Goal: Task Accomplishment & Management: Use online tool/utility

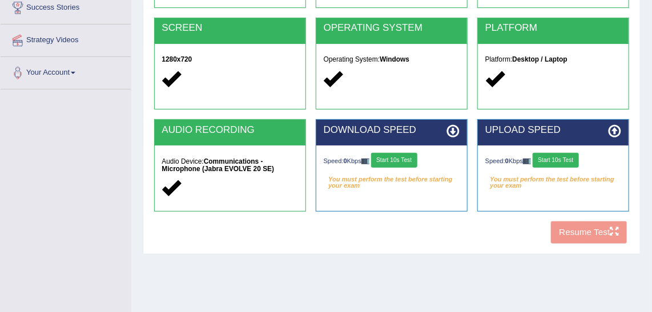
click at [620, 50] on div "Platform: Desktop / Laptop" at bounding box center [553, 70] width 151 height 53
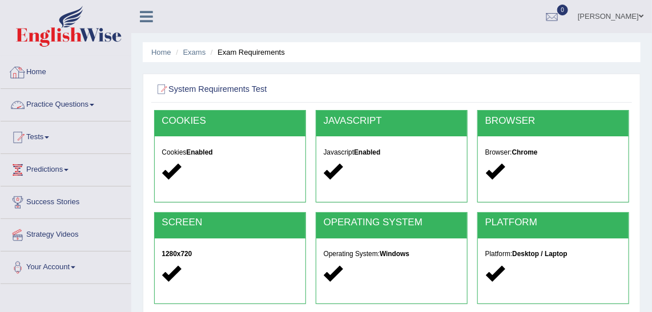
click at [77, 95] on link "Practice Questions" at bounding box center [66, 103] width 130 height 29
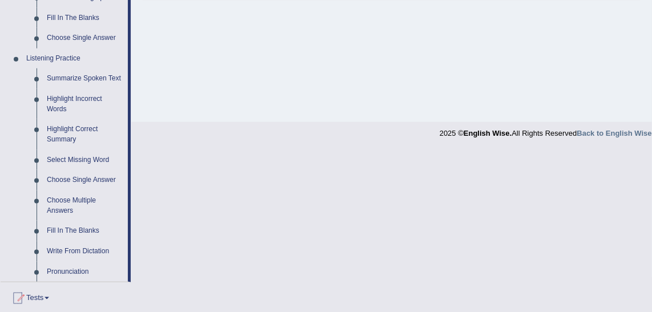
scroll to position [580, 0]
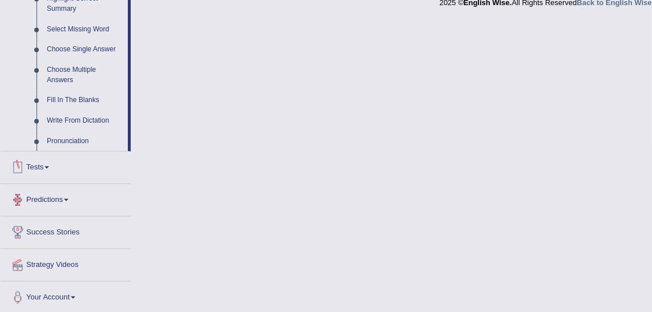
click at [55, 202] on link "Predictions" at bounding box center [66, 198] width 130 height 29
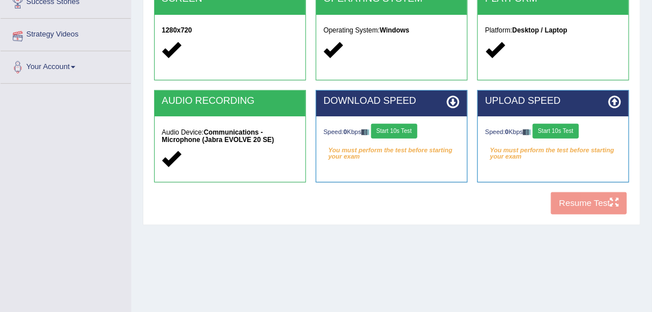
scroll to position [129, 0]
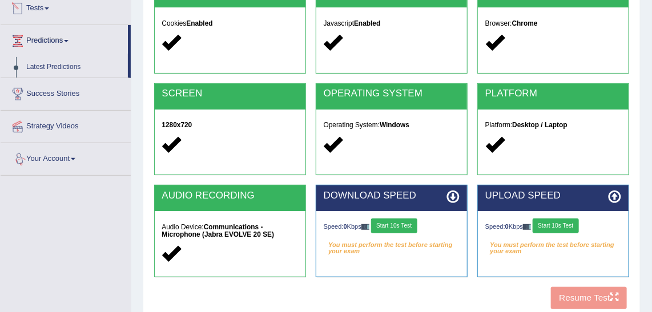
click at [67, 41] on link "Predictions" at bounding box center [64, 39] width 127 height 29
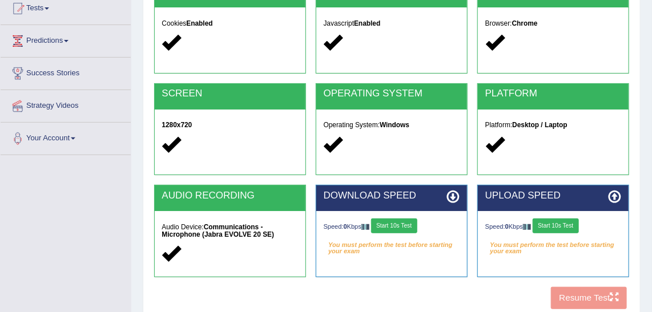
click at [67, 41] on link "Predictions" at bounding box center [66, 39] width 130 height 29
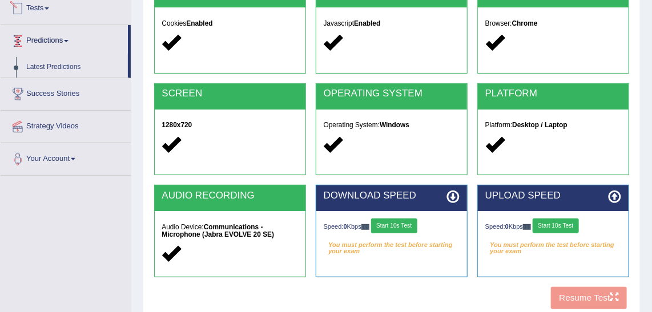
click at [36, 5] on link "Tests" at bounding box center [66, 7] width 130 height 29
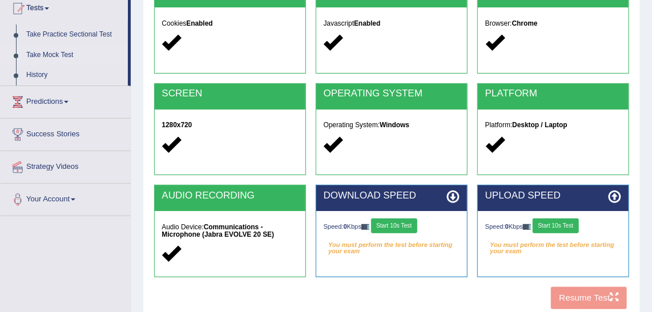
click at [62, 49] on link "Take Mock Test" at bounding box center [74, 55] width 107 height 21
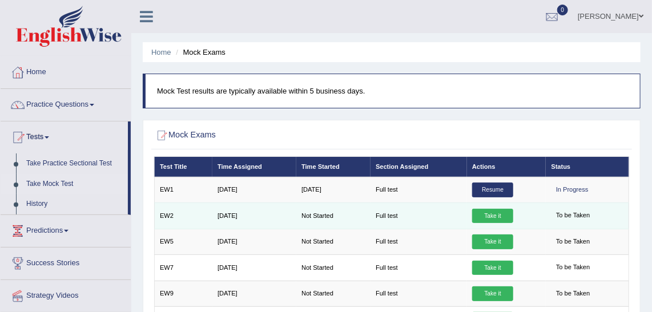
click at [492, 209] on link "Take it" at bounding box center [492, 216] width 41 height 15
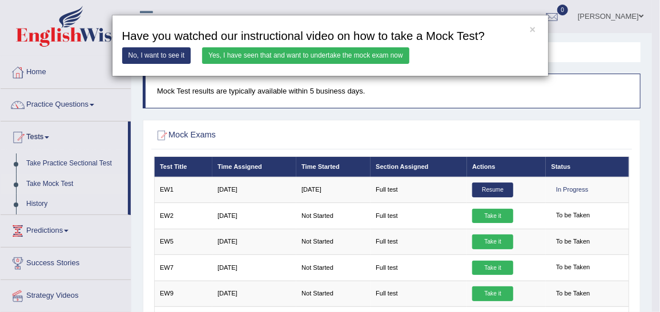
click at [344, 58] on link "Yes, I have seen that and want to undertake the mock exam now" at bounding box center [305, 55] width 207 height 17
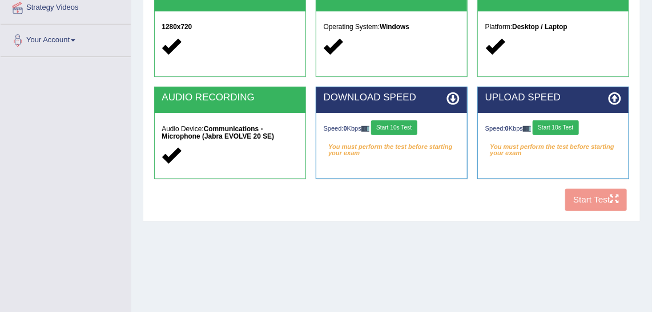
scroll to position [225, 0]
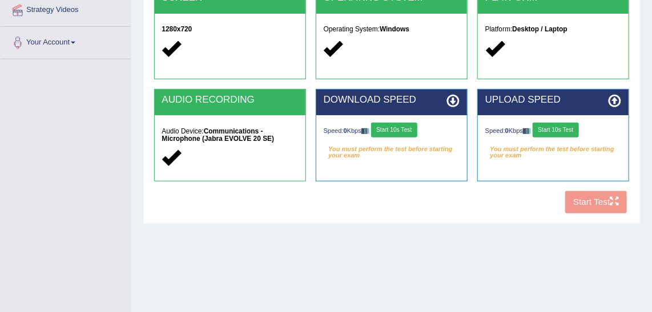
click at [410, 133] on button "Start 10s Test" at bounding box center [394, 130] width 46 height 15
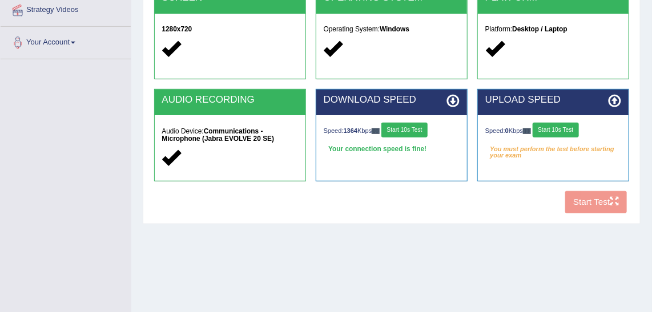
click at [559, 127] on button "Start 10s Test" at bounding box center [556, 130] width 46 height 15
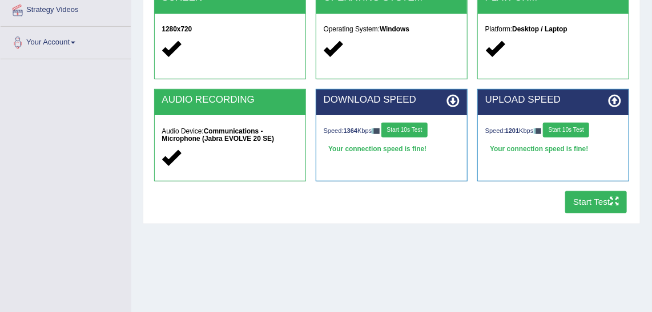
click at [588, 199] on button "Start Test" at bounding box center [596, 202] width 62 height 22
